Goal: Information Seeking & Learning: Check status

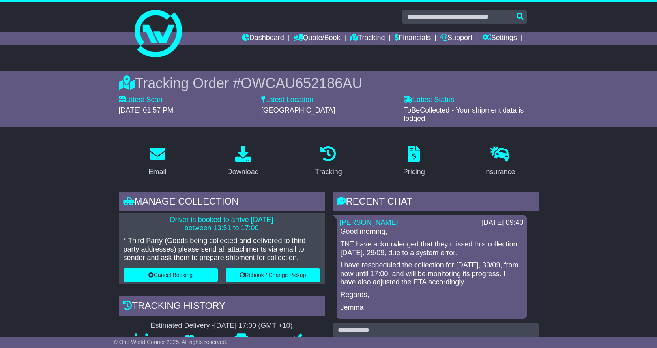
scroll to position [118, 0]
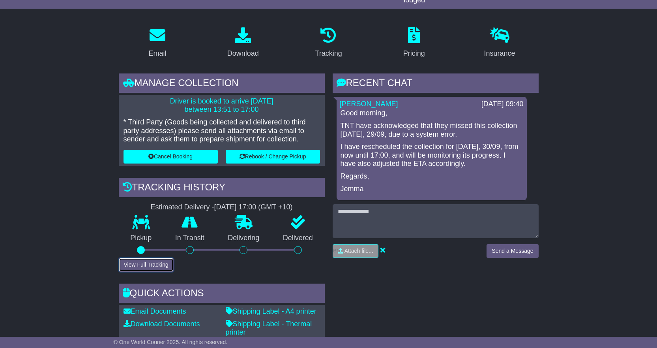
click at [133, 265] on button "View Full Tracking" at bounding box center [146, 265] width 55 height 14
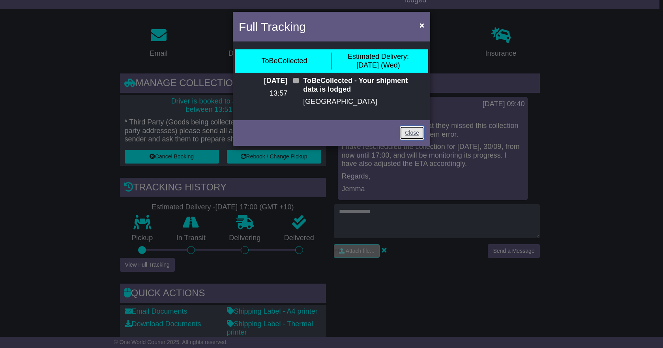
click at [413, 134] on link "Close" at bounding box center [412, 133] width 24 height 14
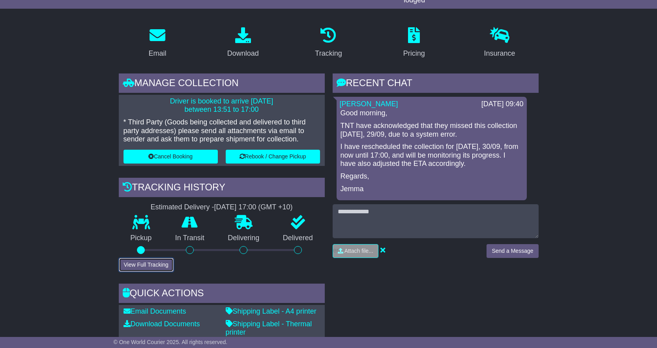
click at [151, 266] on button "View Full Tracking" at bounding box center [146, 265] width 55 height 14
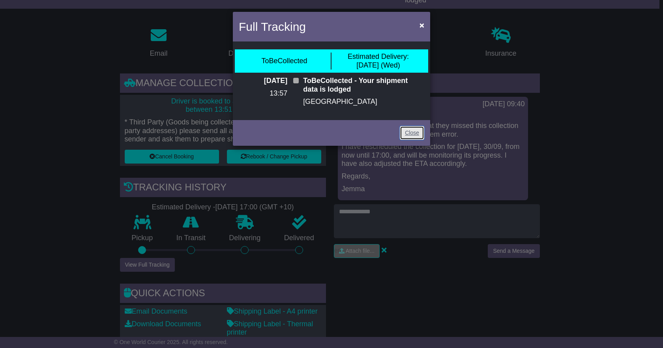
click at [410, 134] on link "Close" at bounding box center [412, 133] width 24 height 14
